Goal: Ask a question: Seek information or help from site administrators or community

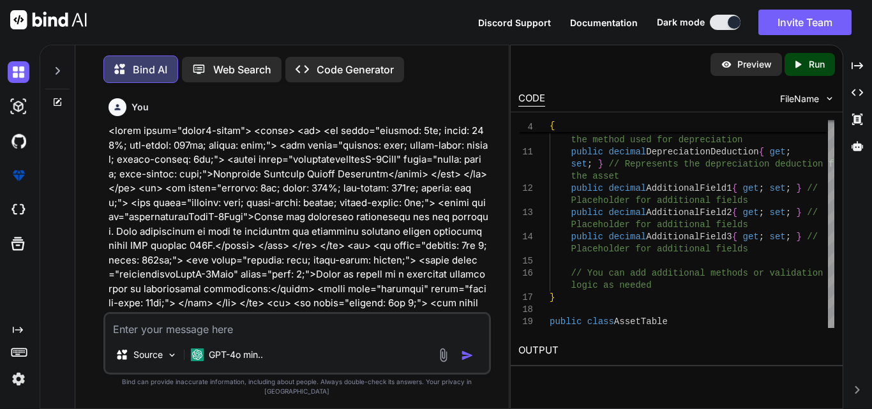
scroll to position [31713, 0]
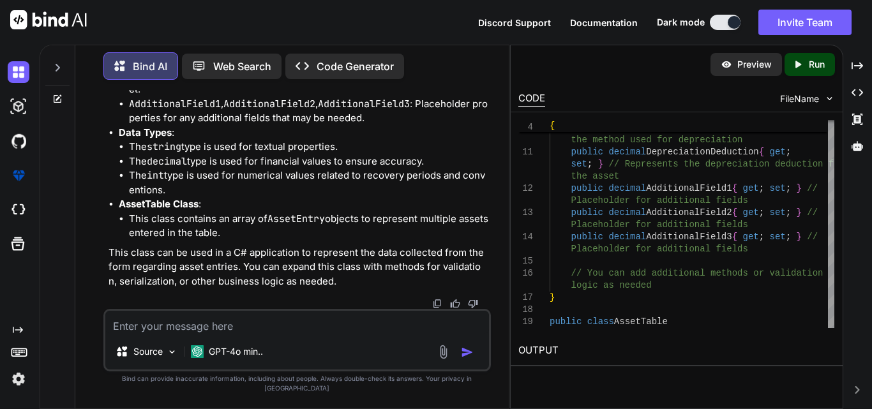
click at [144, 334] on textarea at bounding box center [297, 322] width 384 height 23
paste textarea "<tr> <td colspan="7" class="fontmaintain" style="text-align: left; font-weight:…"
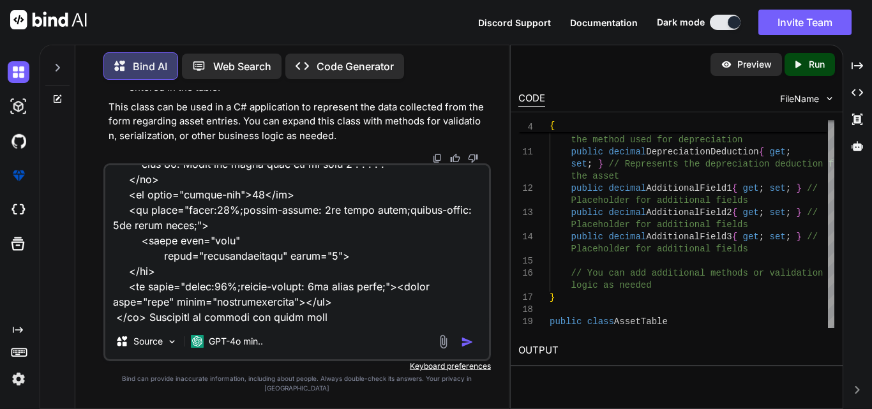
type textarea "<tr> <td colspan="7" class="fontmaintain" style="text-align: left; font-weight:…"
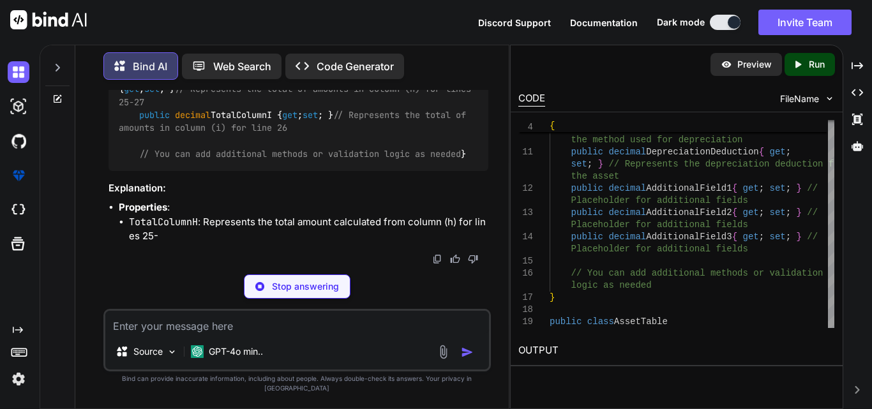
scroll to position [32771, 0]
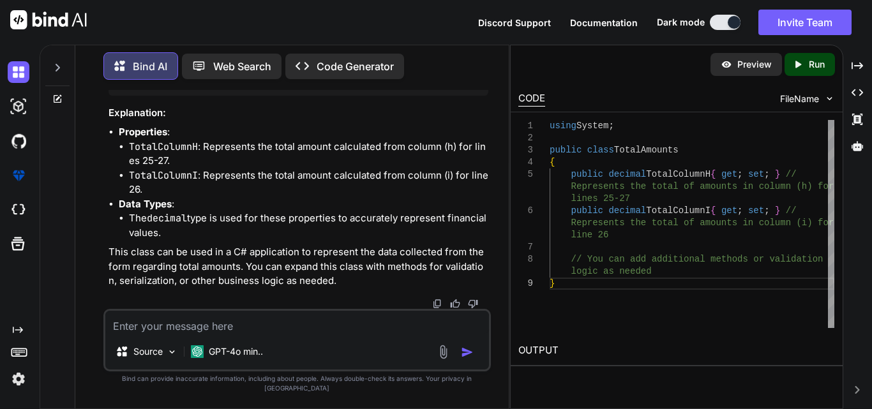
drag, startPoint x: 133, startPoint y: 170, endPoint x: 364, endPoint y: 198, distance: 232.8
click at [364, 86] on code "using System; public class TotalAmounts { public decimal TotalColumnH { get ; s…" at bounding box center [297, 39] width 357 height 91
copy code "public decimal TotalColumnH { get ; set ; } // Represents the total of amounts …"
click at [186, 327] on textarea at bounding box center [297, 322] width 384 height 23
paste textarea "<table class="formk2-table"> <tr> <td class="fontmaintain" rowspan="2" class="t…"
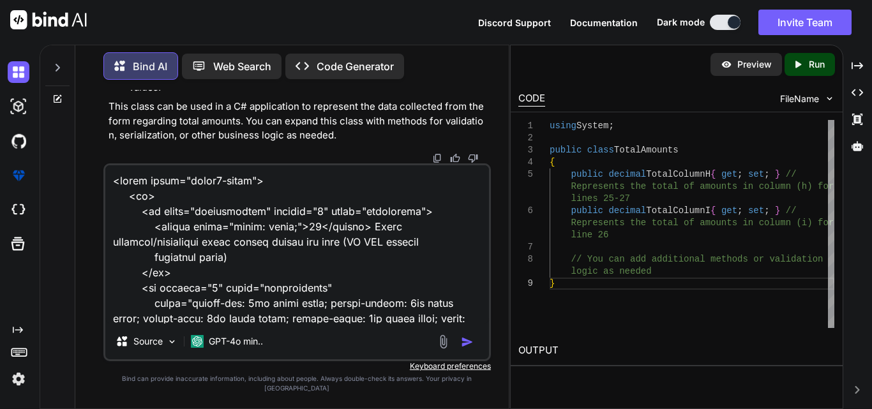
scroll to position [1870, 0]
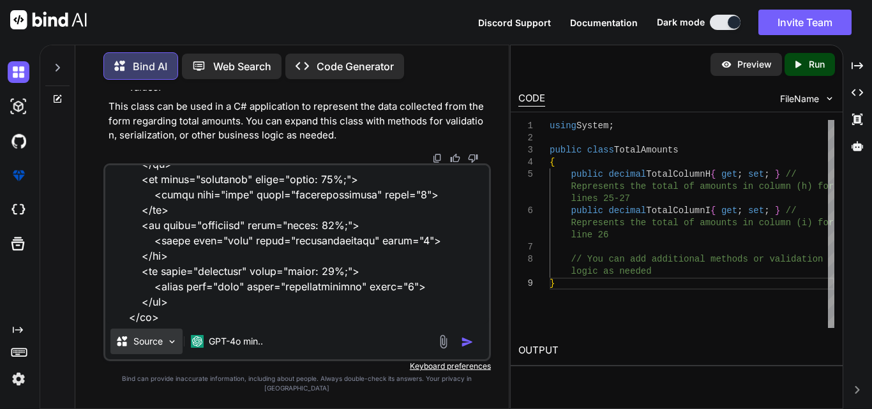
type textarea "<table class="formk2-table"> <tr> <td class="fontmaintain" rowspan="2" class="t…"
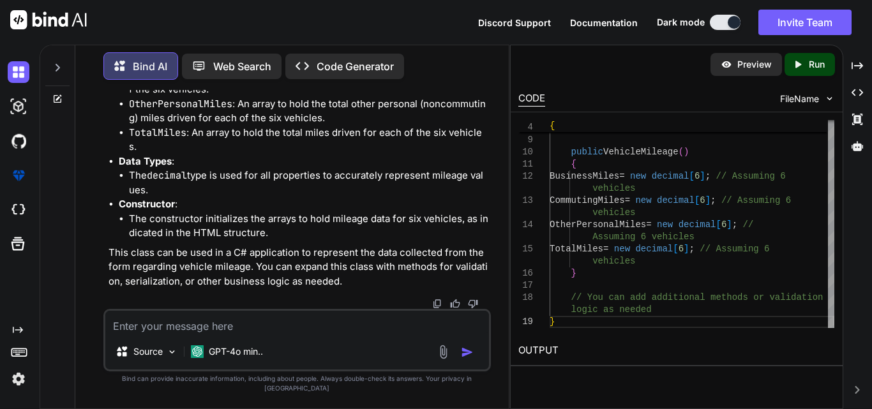
scroll to position [34097, 0]
click at [207, 334] on textarea at bounding box center [297, 322] width 384 height 23
paste textarea "<tr> <td class="fontmaintain" class="tdmaintain"> </td> <td class="borderuse" s…"
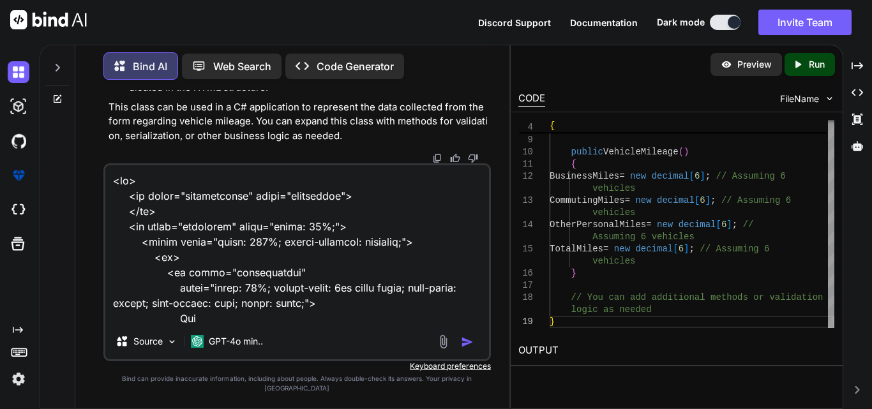
scroll to position [6451, 0]
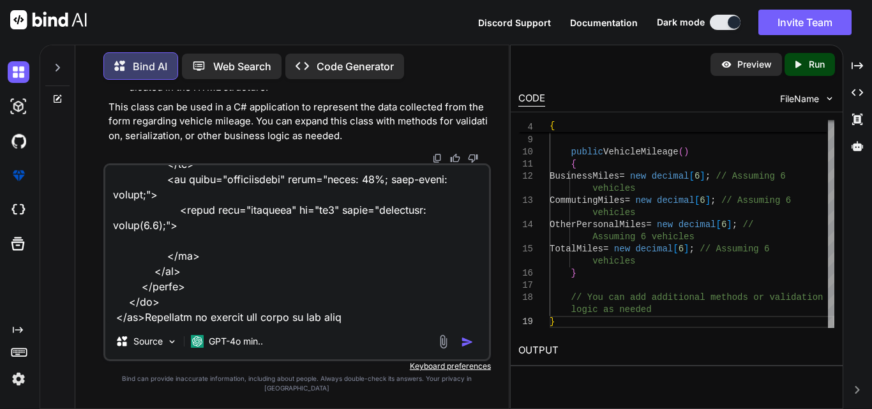
type textarea "<tr> <td class="fontmaintain" class="tdmaintain"> </td> <td class="borderuse" s…"
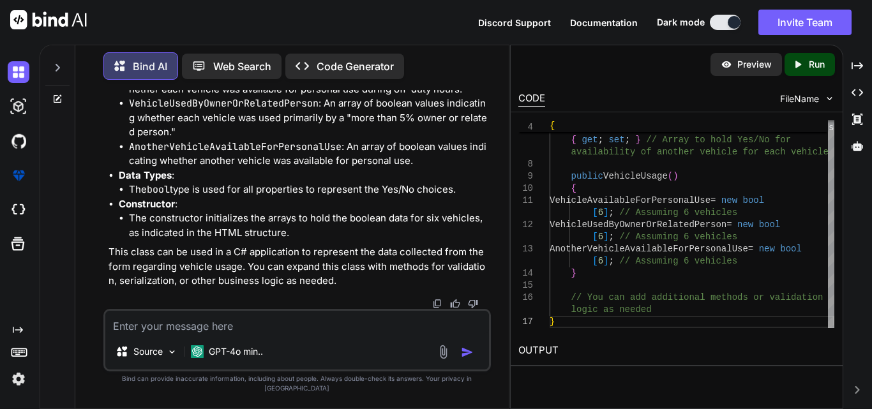
scroll to position [36674, 0]
drag, startPoint x: 486, startPoint y: 232, endPoint x: 133, endPoint y: 172, distance: 358.0
copy code "public bool [] VehicleAvailableForPersonalUse { get ; set ; } // Array to hold …"
click at [216, 333] on textarea at bounding box center [297, 322] width 384 height 23
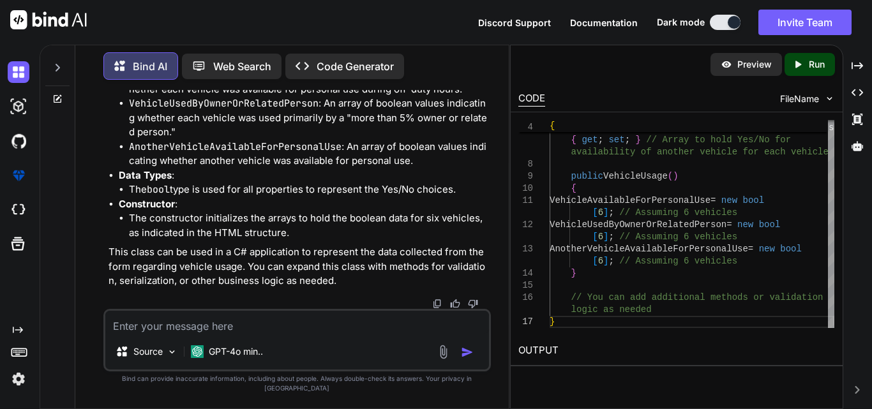
paste textarea "<table class="formk2-table"> <tr> <th rowspan="1" class="fontmaintain" style="b…"
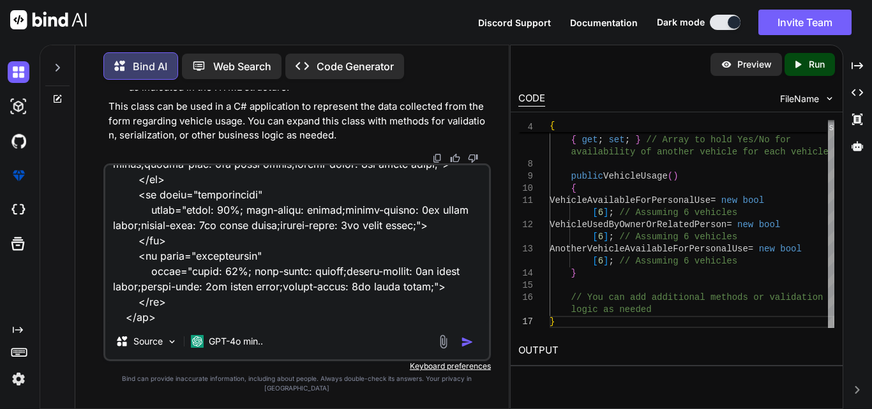
type textarea "<table class="formk2-table"> <tr> <th rowspan="1" class="fontmaintain" style="b…"
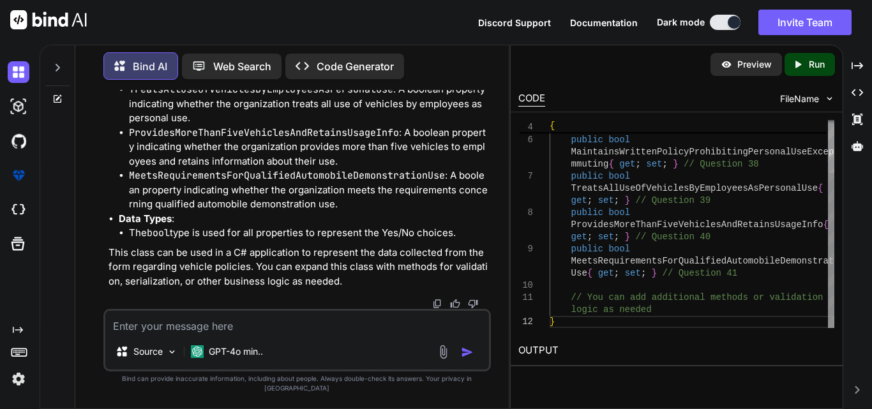
scroll to position [38562, 0]
drag, startPoint x: 135, startPoint y: 109, endPoint x: 244, endPoint y: 200, distance: 142.3
copy code "public bool MaintainsWrittenPolicyProhibitingPersonalUse { get ; set ; } // Que…"
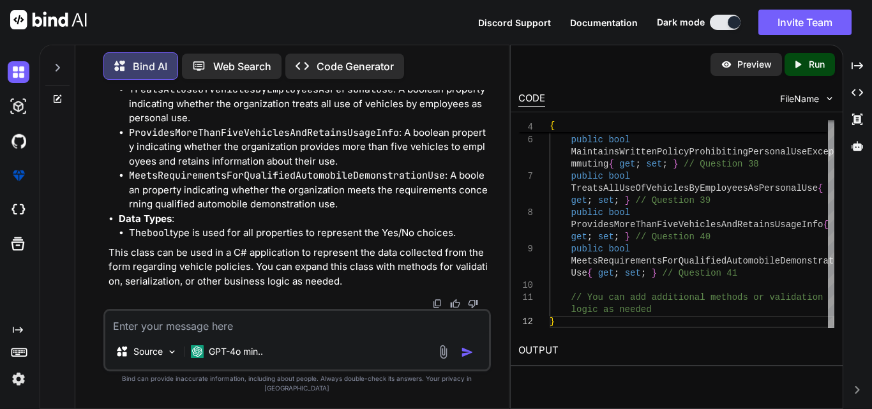
click at [133, 332] on textarea at bounding box center [297, 322] width 384 height 23
paste textarea "<table class="formk2-table"> <tr style="border-bottom: 1px solid #000;"> <td co…"
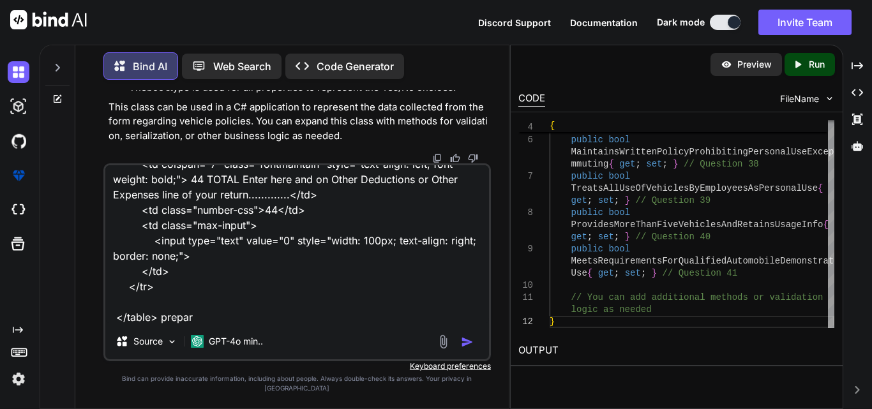
type textarea "<table class="formk2-table"> <tr style="border-bottom: 1px solid #000;"> <td co…"
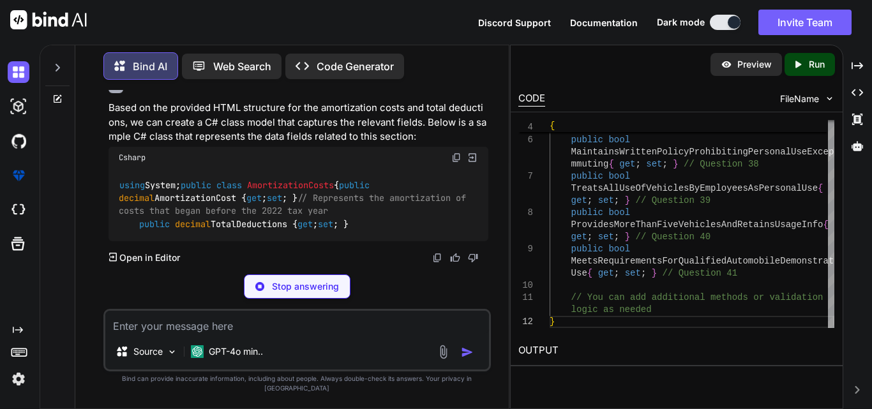
scroll to position [39298, 0]
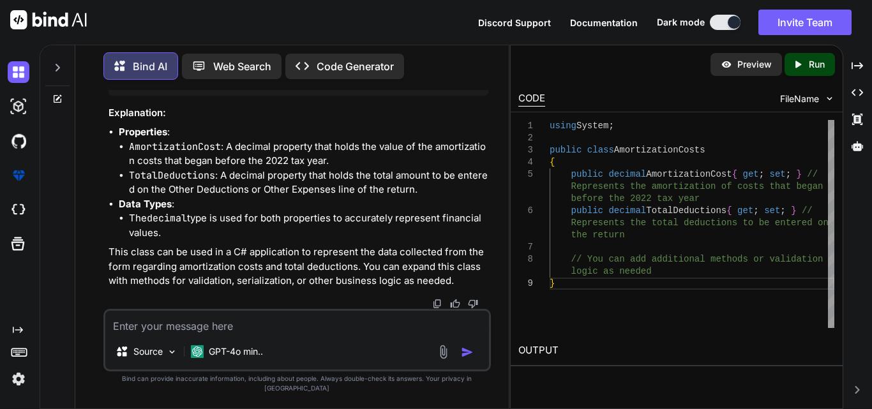
drag, startPoint x: 135, startPoint y: 208, endPoint x: 370, endPoint y: 231, distance: 236.0
click at [370, 86] on code "using System; public class AmortizationCosts { public decimal AmortizationCost …" at bounding box center [295, 39] width 352 height 91
copy code "public decimal AmortizationCost { get ; set ; } // Represents the amortization …"
